Goal: Use online tool/utility: Utilize a website feature to perform a specific function

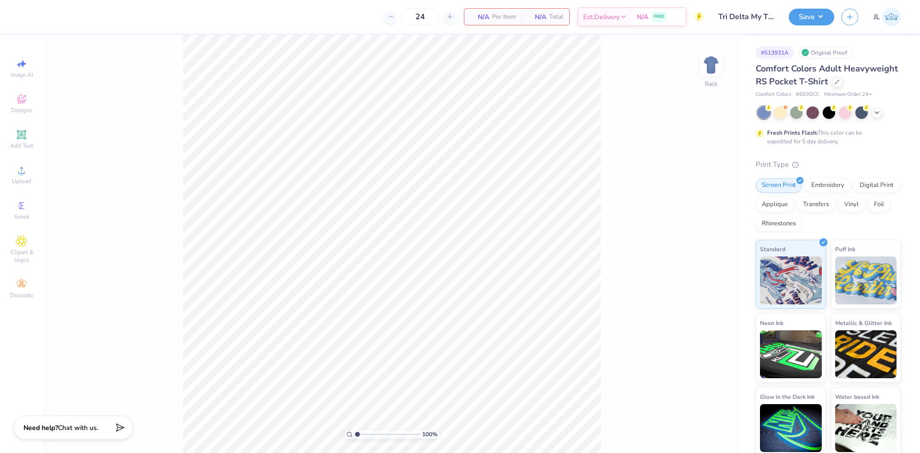
click at [725, 76] on div "100 % Back" at bounding box center [391, 244] width 697 height 418
click at [718, 73] on img at bounding box center [711, 65] width 38 height 38
click at [24, 171] on icon at bounding box center [22, 170] width 12 height 12
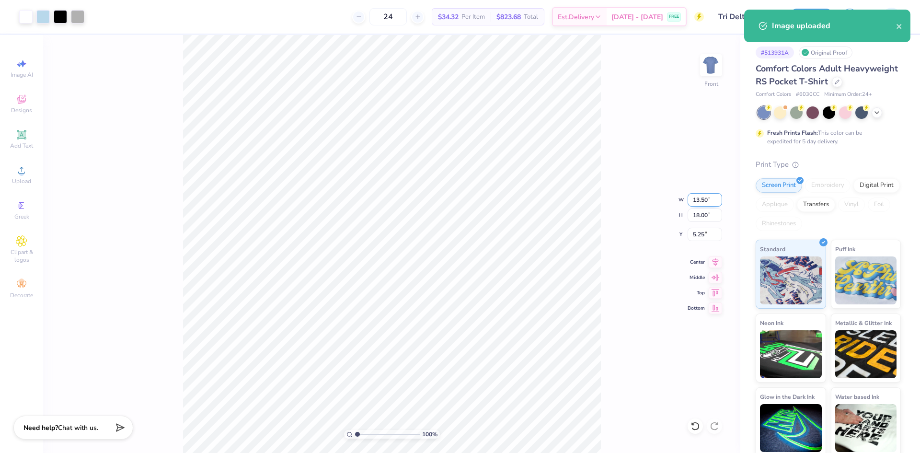
click at [698, 201] on input "13.50" at bounding box center [705, 199] width 35 height 13
type input "11.00"
type input "14.67"
type input "6.91"
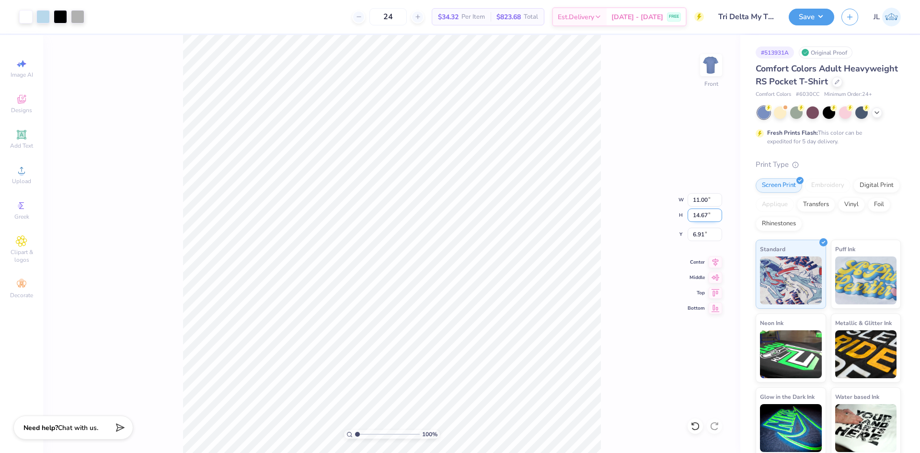
click at [699, 218] on input "14.67" at bounding box center [705, 214] width 35 height 13
type input "13"
type input "9.75"
type input "13.00"
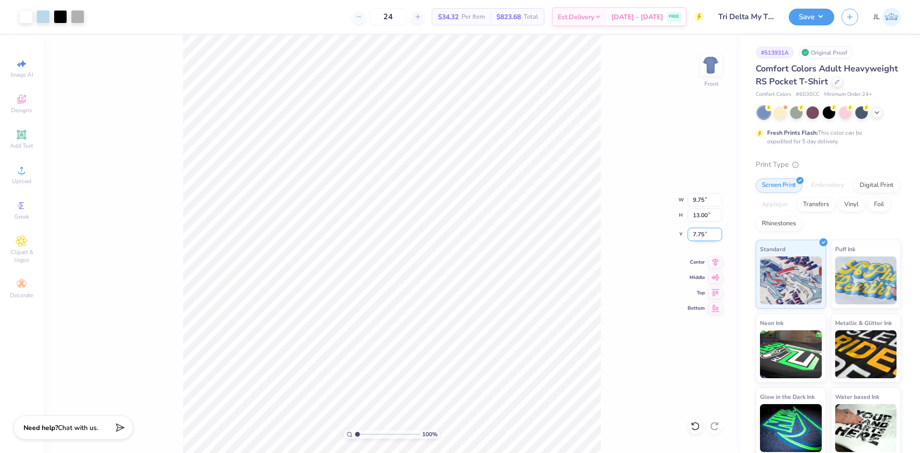
click at [696, 237] on input "7.75" at bounding box center [705, 234] width 35 height 13
type input "3.00"
click at [709, 68] on img at bounding box center [711, 65] width 38 height 38
click at [31, 171] on div "Upload" at bounding box center [22, 175] width 34 height 28
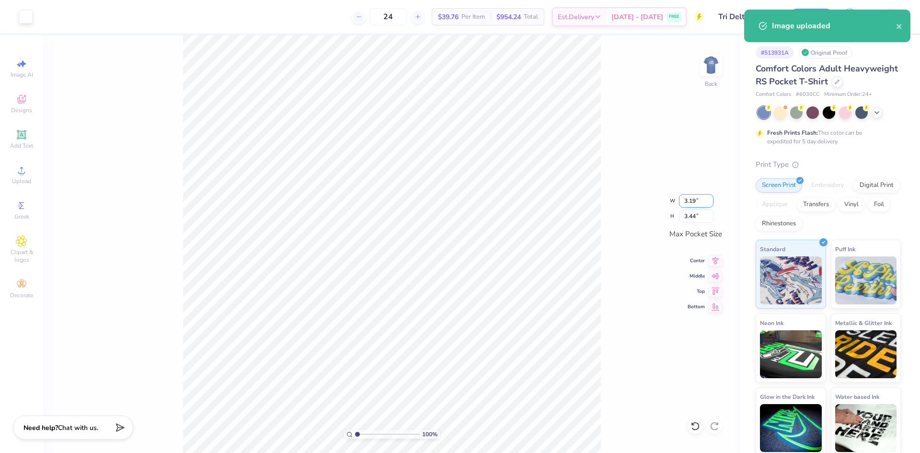
click at [690, 204] on input "3.19" at bounding box center [696, 200] width 35 height 13
click at [691, 204] on input "3.19" at bounding box center [696, 200] width 35 height 13
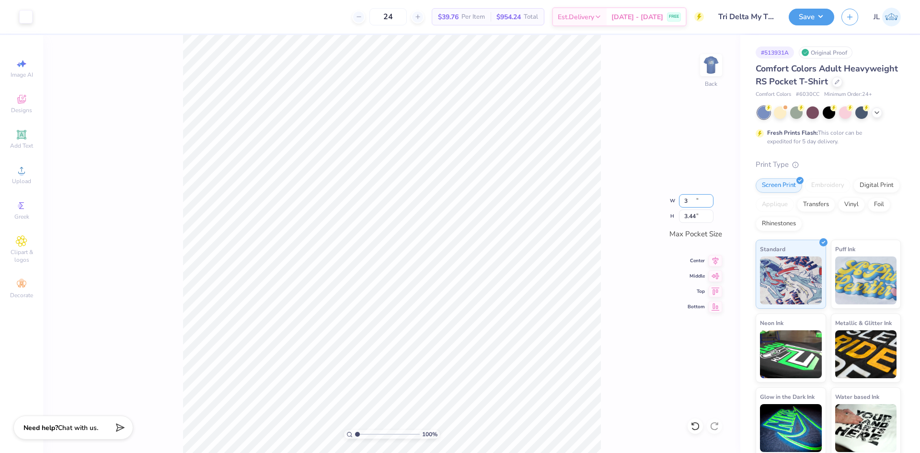
type input "3.00"
type input "3.23"
click at [649, 219] on div "100 % Back W 3.00 3.00 " H 3.23 3.23 " Max Pocket Size Center Middle Top Bottom" at bounding box center [391, 244] width 697 height 418
click at [700, 72] on img at bounding box center [711, 65] width 38 height 38
click at [23, 173] on icon at bounding box center [21, 170] width 7 height 7
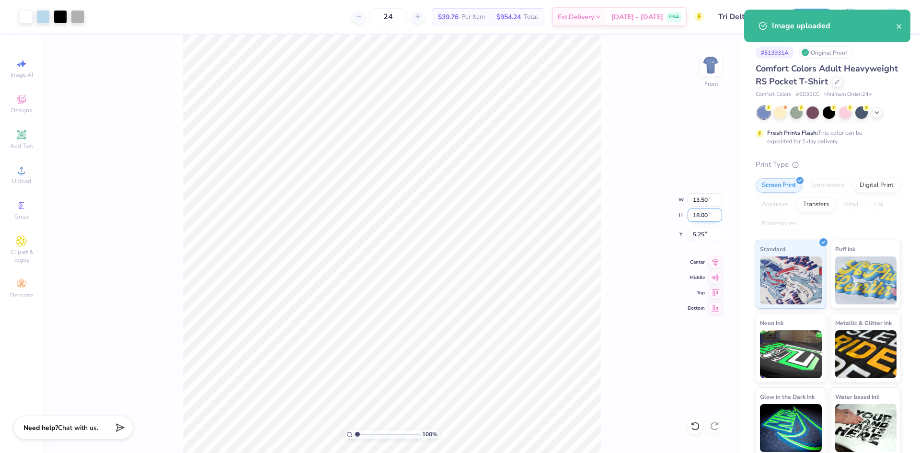
click at [702, 216] on input "18.00" at bounding box center [705, 214] width 35 height 13
type input "13"
type input "9.75"
type input "13.00"
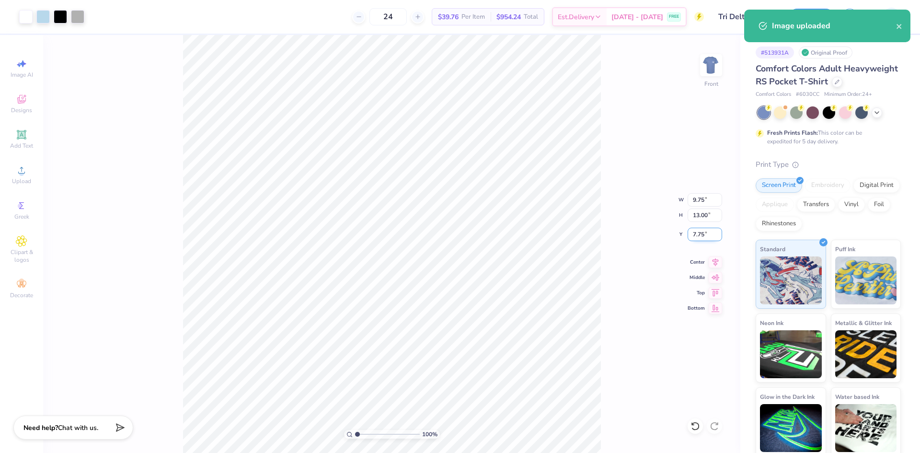
click at [701, 236] on input "7.75" at bounding box center [705, 234] width 35 height 13
type input "3.00"
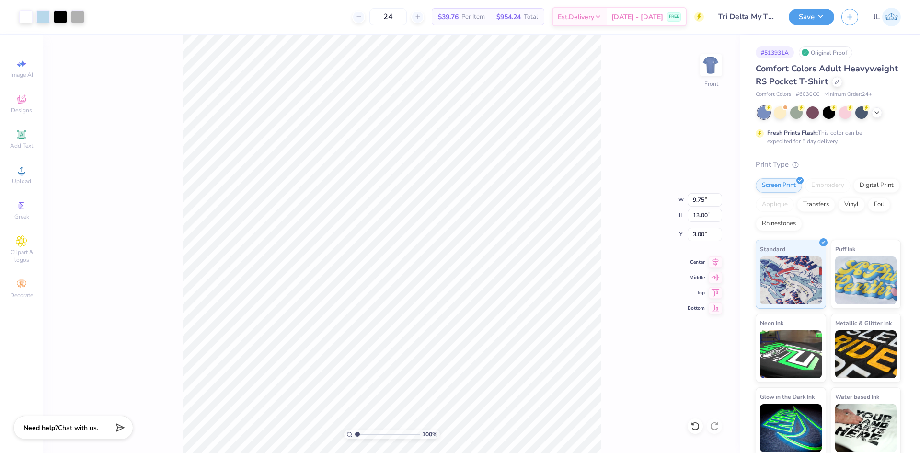
click at [610, 238] on div "100 % Front W 9.75 9.75 " H 13.00 13.00 " Y 3.00 3.00 " Center Middle Top Bottom" at bounding box center [391, 244] width 697 height 418
click at [705, 65] on img at bounding box center [711, 65] width 38 height 38
click at [709, 69] on img at bounding box center [711, 65] width 19 height 19
click at [713, 71] on img at bounding box center [711, 65] width 38 height 38
click at [717, 70] on img at bounding box center [711, 65] width 38 height 38
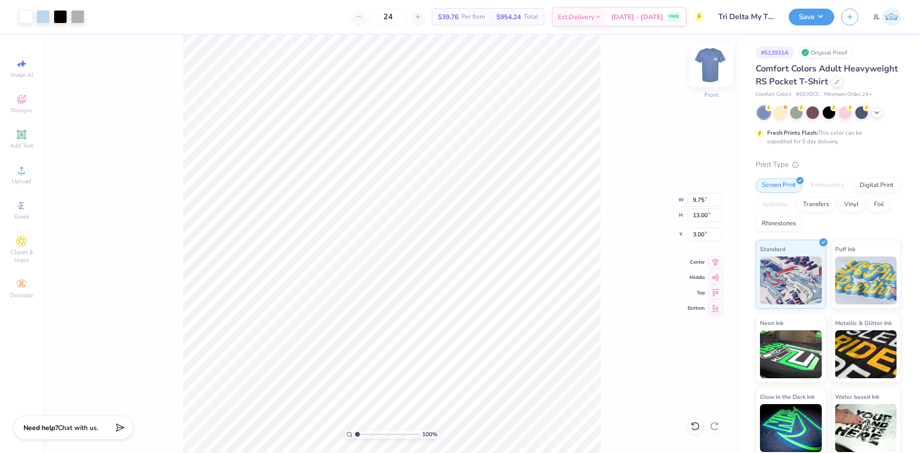
click at [712, 58] on img at bounding box center [711, 65] width 38 height 38
click at [702, 61] on img at bounding box center [711, 65] width 38 height 38
click at [711, 69] on img at bounding box center [711, 65] width 38 height 38
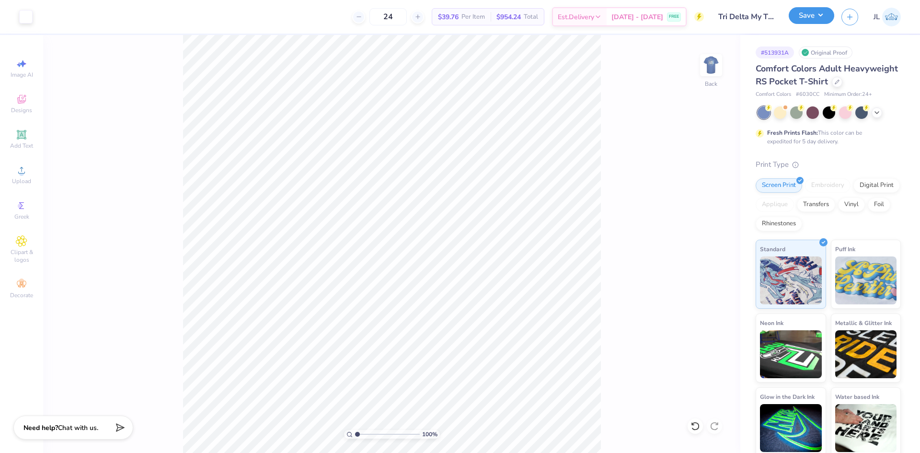
click at [817, 9] on button "Save" at bounding box center [812, 15] width 46 height 17
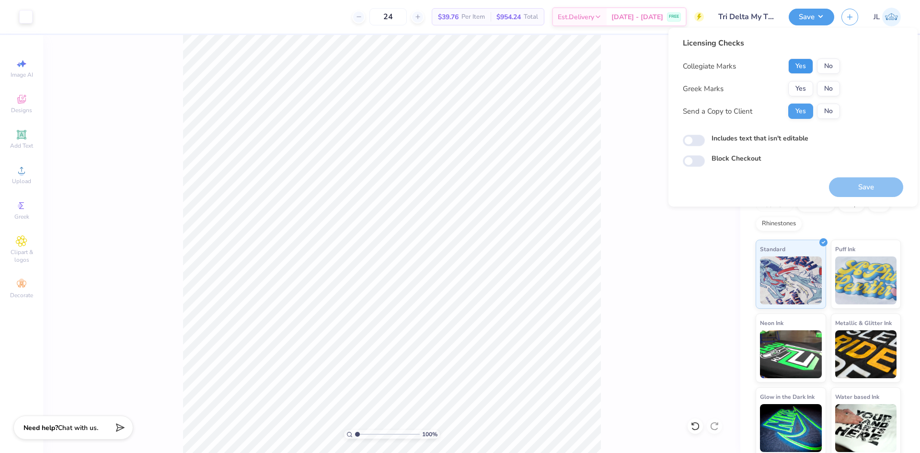
click at [810, 62] on button "Yes" at bounding box center [800, 65] width 25 height 15
click at [805, 88] on button "Yes" at bounding box center [800, 88] width 25 height 15
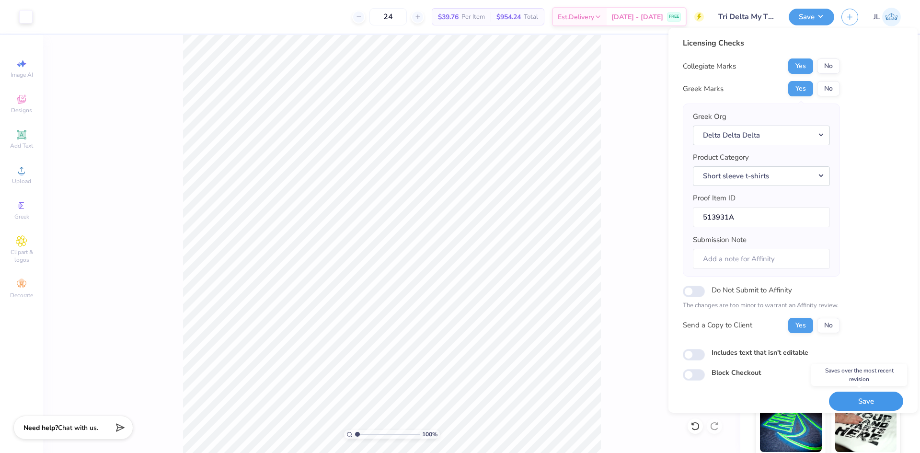
click at [860, 401] on button "Save" at bounding box center [866, 401] width 74 height 20
